Goal: Share content: Distribute website content to other platforms or users

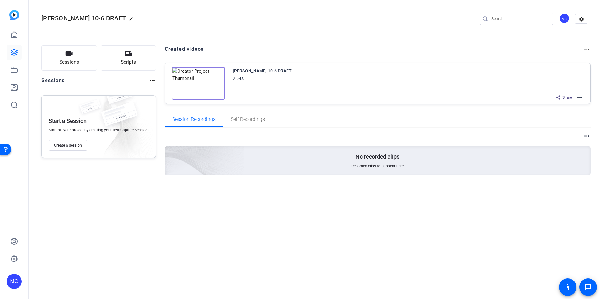
click at [580, 96] on mat-icon "more_horiz" at bounding box center [580, 98] width 8 height 8
click at [559, 104] on span "Edit in Creator" at bounding box center [557, 105] width 44 height 8
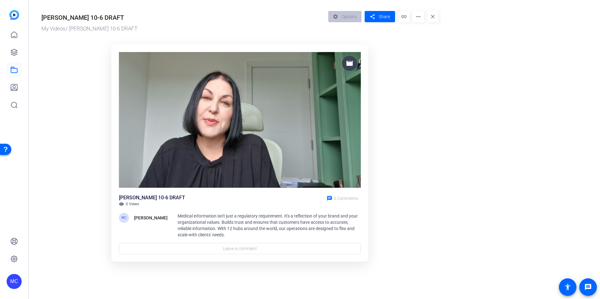
click at [407, 16] on mat-icon "link" at bounding box center [403, 16] width 11 height 11
click at [416, 19] on mat-icon "more_horiz" at bounding box center [418, 16] width 11 height 11
click at [387, 19] on div at bounding box center [300, 149] width 600 height 299
click at [384, 19] on span "Share" at bounding box center [384, 16] width 11 height 7
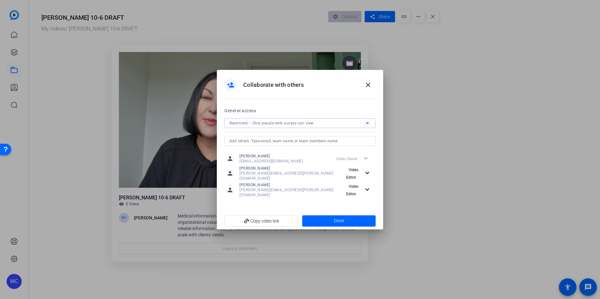
click at [298, 126] on span "Restricted – Only people with access can view" at bounding box center [271, 123] width 84 height 4
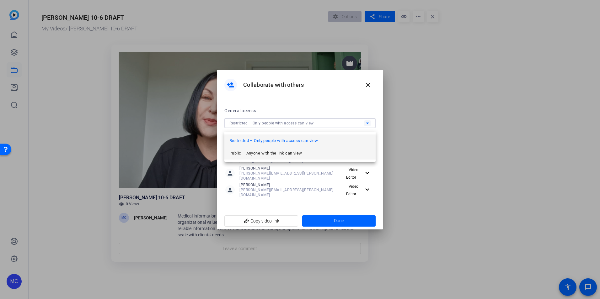
click at [284, 156] on span "Public – Anyone with the link can view" at bounding box center [265, 154] width 73 height 8
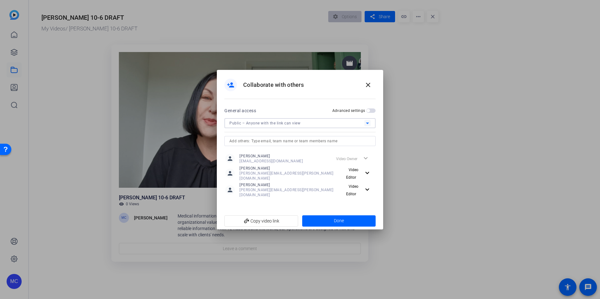
click at [372, 113] on span "button" at bounding box center [370, 111] width 9 height 4
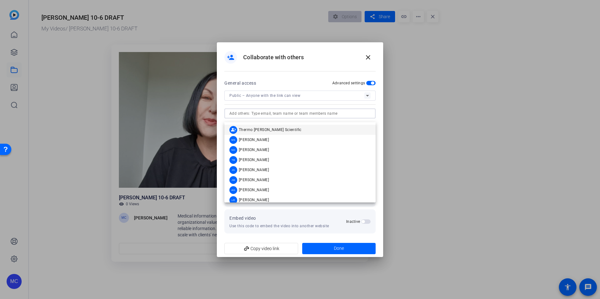
click at [289, 117] on input "text" at bounding box center [299, 114] width 141 height 8
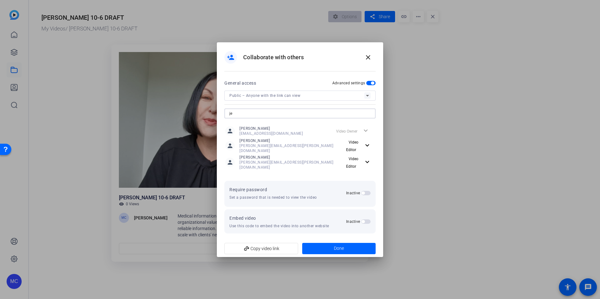
type input "j"
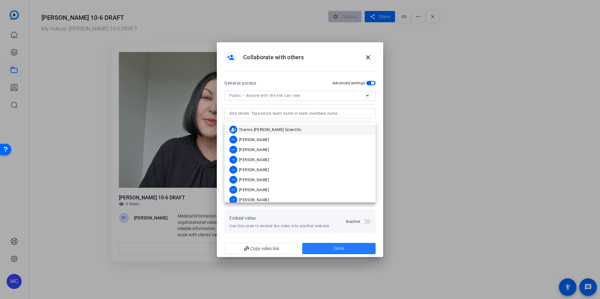
click at [342, 245] on span "Done" at bounding box center [339, 248] width 10 height 7
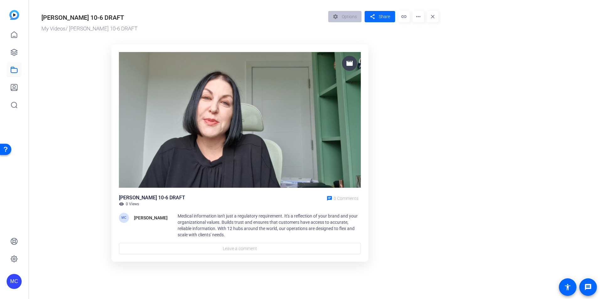
click at [389, 17] on span "Share" at bounding box center [384, 16] width 11 height 7
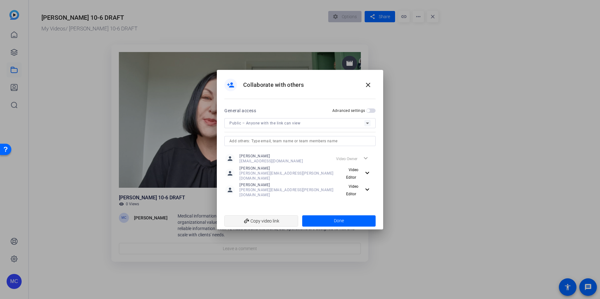
click at [261, 220] on span "add_link Copy video link" at bounding box center [261, 221] width 64 height 12
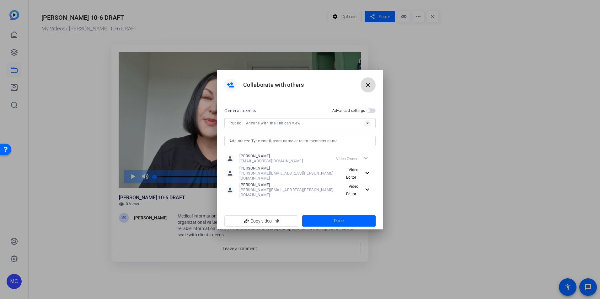
click at [371, 88] on mat-icon "close" at bounding box center [368, 85] width 8 height 8
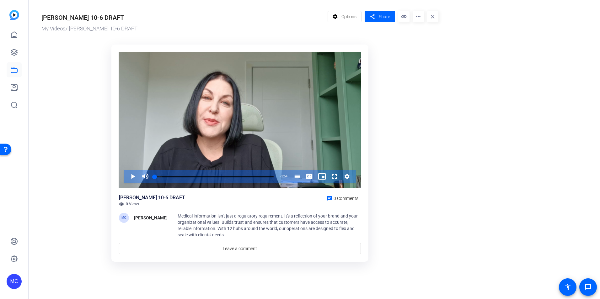
click at [419, 17] on mat-icon "more_horiz" at bounding box center [418, 16] width 11 height 11
click at [423, 36] on span "Edit in Creator" at bounding box center [431, 36] width 26 height 8
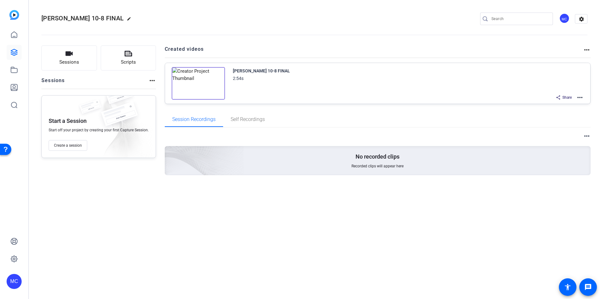
click at [565, 97] on span "Share" at bounding box center [566, 97] width 9 height 5
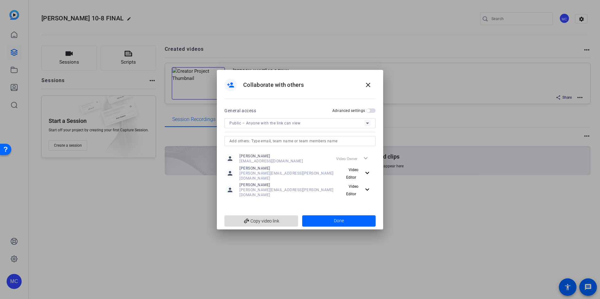
click at [273, 220] on span "add_link Copy video link" at bounding box center [261, 221] width 64 height 12
click at [369, 89] on mat-icon "close" at bounding box center [368, 85] width 8 height 8
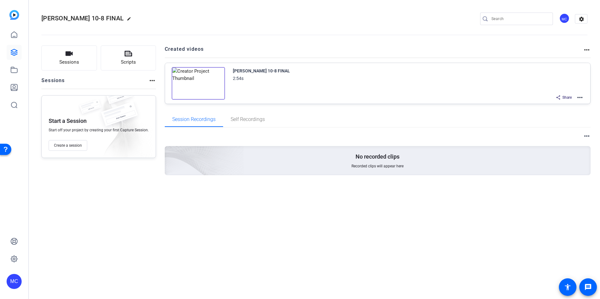
click at [564, 96] on span "Share" at bounding box center [566, 97] width 9 height 5
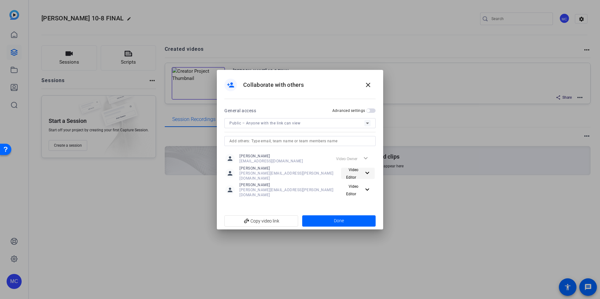
click at [366, 175] on mat-icon "expand_more" at bounding box center [366, 173] width 6 height 8
click at [359, 223] on span "Transfer Ownership" at bounding box center [357, 221] width 35 height 4
click at [365, 162] on mat-icon "expand_more" at bounding box center [366, 159] width 8 height 8
click at [363, 208] on span "Transfer Ownership" at bounding box center [357, 208] width 35 height 4
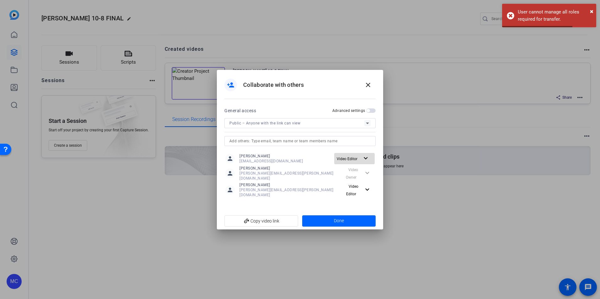
click at [365, 160] on mat-icon "expand_more" at bounding box center [366, 159] width 8 height 8
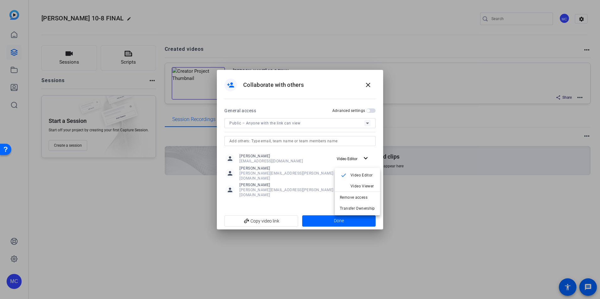
click at [290, 163] on div at bounding box center [300, 149] width 600 height 299
click at [362, 175] on div "expand_more Video Owner" at bounding box center [358, 173] width 34 height 11
click at [364, 163] on mat-icon "expand_more" at bounding box center [366, 159] width 8 height 8
click at [295, 184] on div at bounding box center [300, 149] width 600 height 299
click at [364, 178] on div "expand_more Video Owner" at bounding box center [358, 173] width 34 height 11
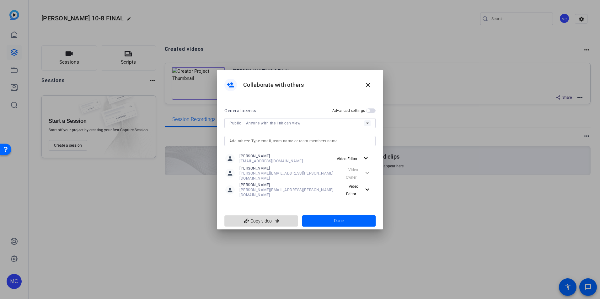
click at [267, 216] on span "add_link Copy video link" at bounding box center [261, 221] width 64 height 12
click at [365, 162] on mat-icon "expand_more" at bounding box center [366, 159] width 8 height 8
click at [275, 174] on div at bounding box center [300, 149] width 600 height 299
click at [367, 176] on div "expand_more Video Owner" at bounding box center [358, 173] width 34 height 11
click at [365, 193] on span at bounding box center [358, 190] width 34 height 15
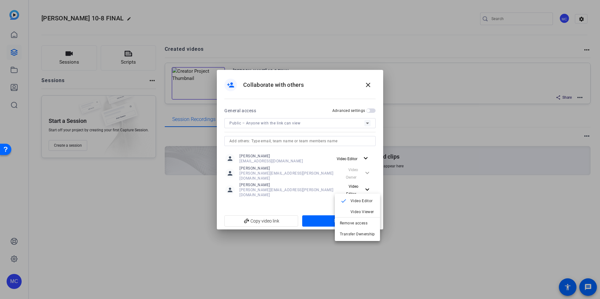
click at [294, 181] on div at bounding box center [300, 149] width 600 height 299
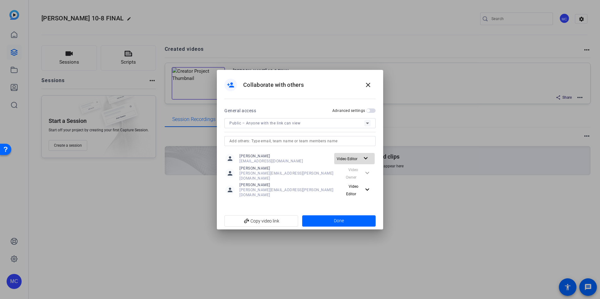
click at [365, 163] on mat-icon "expand_more" at bounding box center [366, 159] width 8 height 8
click at [364, 210] on span "Transfer Ownership" at bounding box center [357, 208] width 35 height 4
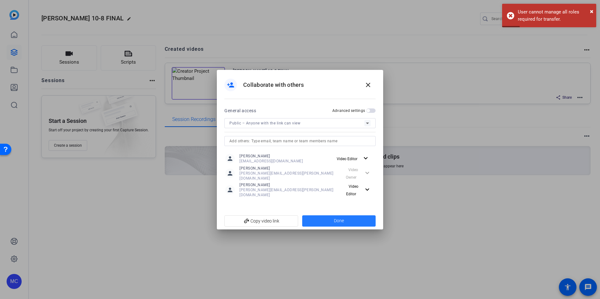
click at [340, 221] on span at bounding box center [339, 221] width 74 height 15
